Goal: Task Accomplishment & Management: Use online tool/utility

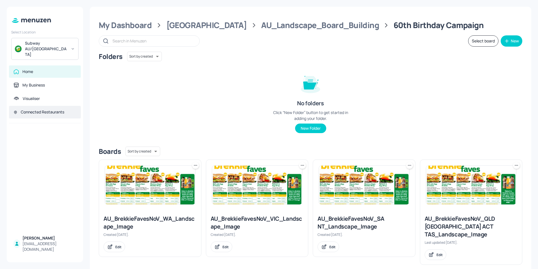
click at [44, 109] on div "Connected Restaurants" at bounding box center [42, 112] width 43 height 6
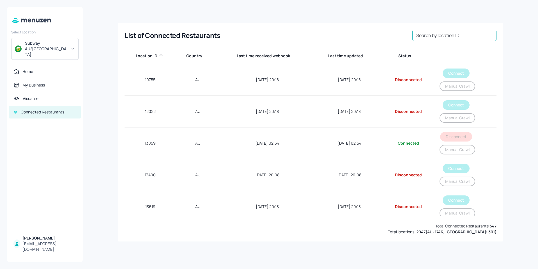
drag, startPoint x: 447, startPoint y: 38, endPoint x: 424, endPoint y: 35, distance: 22.9
click at [447, 38] on input "Search by location ID" at bounding box center [454, 35] width 84 height 11
click at [447, 37] on div "Search by location ID Search by location ID" at bounding box center [454, 35] width 84 height 11
click at [447, 37] on input "Search by location ID" at bounding box center [454, 35] width 84 height 11
click at [447, 37] on input "74152" at bounding box center [454, 35] width 84 height 11
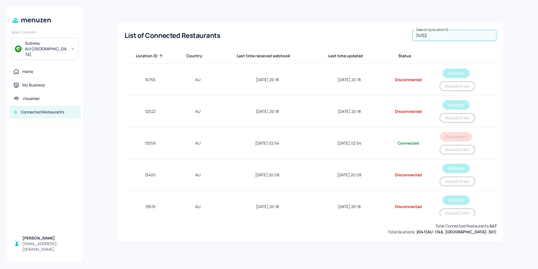
click at [447, 37] on input "74152" at bounding box center [454, 35] width 84 height 11
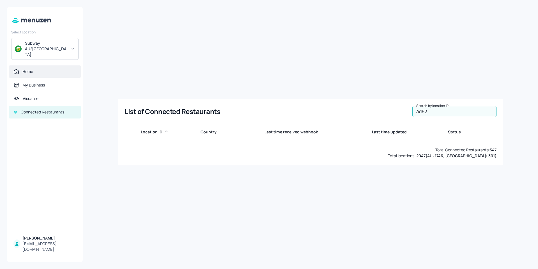
type input "74152"
click at [28, 69] on div "Home" at bounding box center [27, 72] width 11 height 6
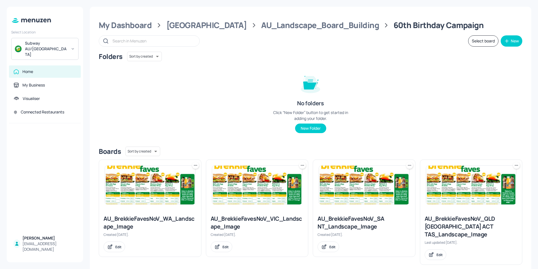
click at [251, 183] on img at bounding box center [257, 184] width 90 height 39
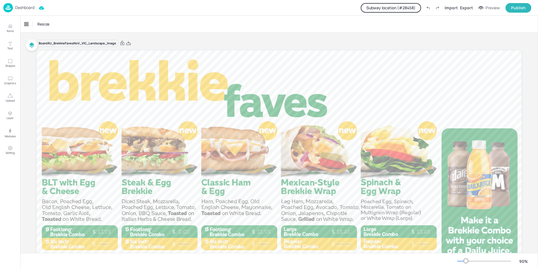
click at [391, 9] on button "Subway location (# 28458 )" at bounding box center [391, 8] width 60 height 10
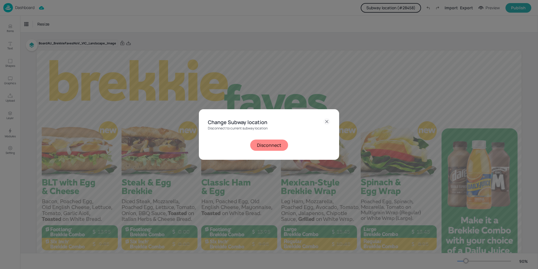
click at [269, 142] on button "Disconnect" at bounding box center [269, 144] width 38 height 11
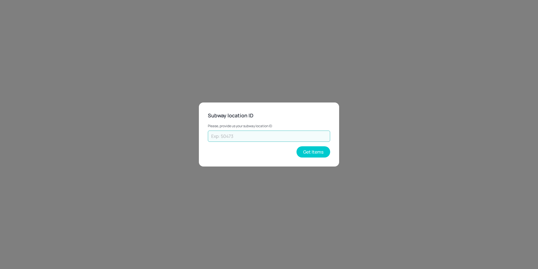
click at [270, 136] on input "text" at bounding box center [269, 135] width 122 height 11
type input "74152"
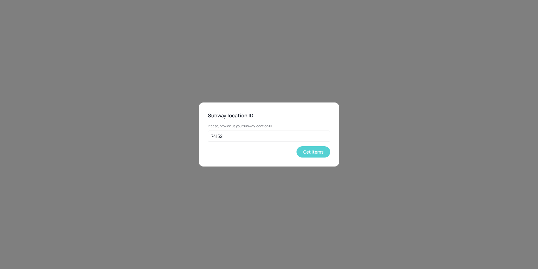
click at [313, 153] on button "Get Items" at bounding box center [313, 151] width 34 height 11
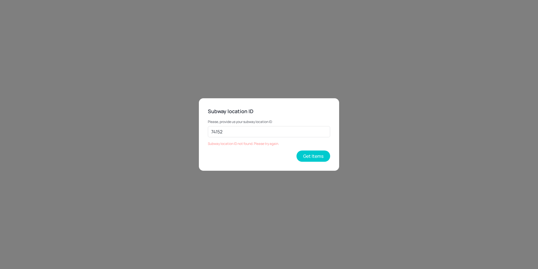
click at [302, 73] on div "Subway location ID Please, provide us your subway location ID 74152 ​ Subway lo…" at bounding box center [269, 134] width 538 height 269
